Goal: Transaction & Acquisition: Download file/media

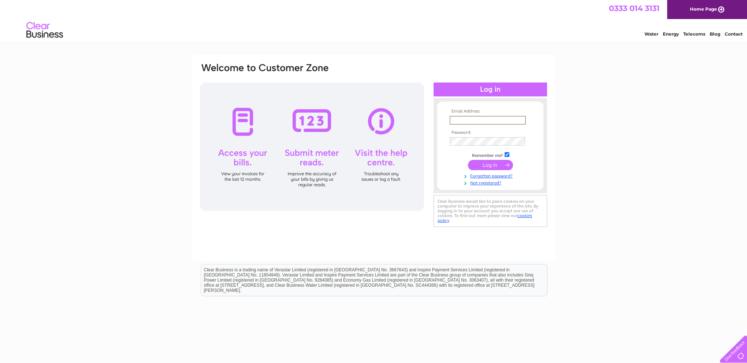
type input "[EMAIL_ADDRESS][DOMAIN_NAME]"
click at [488, 162] on input "submit" at bounding box center [490, 165] width 45 height 10
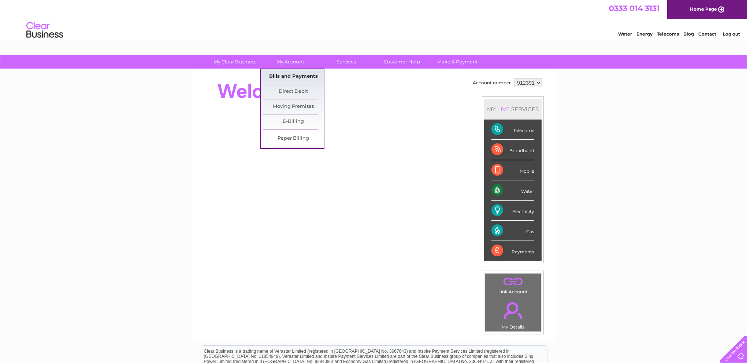
click at [294, 74] on link "Bills and Payments" at bounding box center [293, 76] width 60 height 15
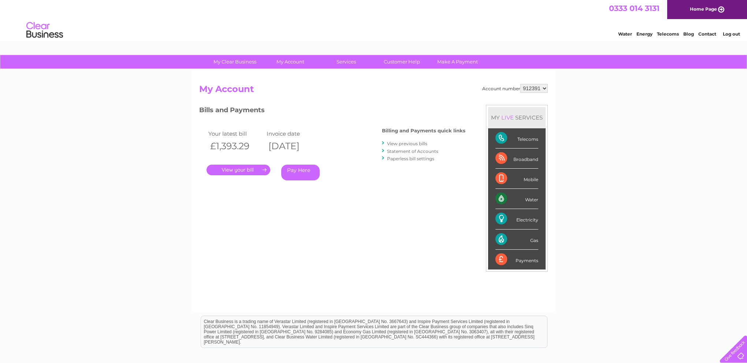
click at [239, 167] on link "." at bounding box center [239, 169] width 64 height 11
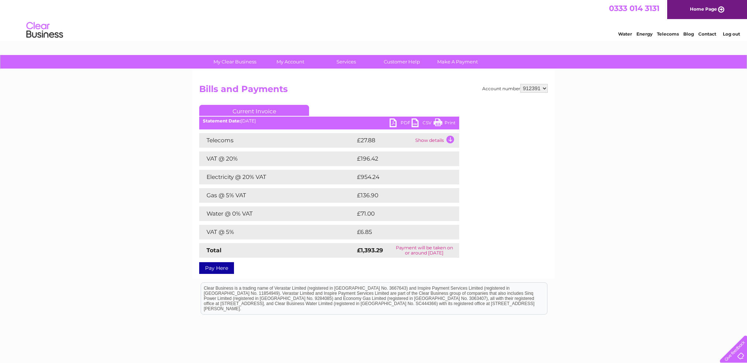
click at [404, 122] on link "PDF" at bounding box center [401, 123] width 22 height 11
select select "913464"
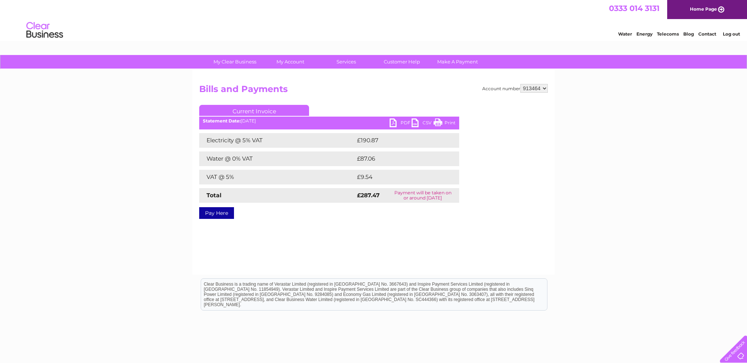
click at [405, 121] on link "PDF" at bounding box center [401, 123] width 22 height 11
